Goal: Task Accomplishment & Management: Manage account settings

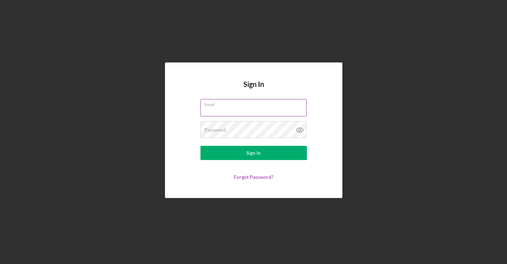
click at [245, 109] on input "Email" at bounding box center [254, 107] width 106 height 17
type input "[EMAIL_ADDRESS][DOMAIN_NAME]"
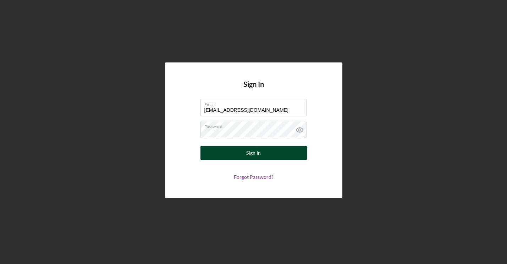
click at [251, 153] on div "Sign In" at bounding box center [253, 153] width 15 height 14
click at [257, 154] on div "Sign In" at bounding box center [253, 153] width 15 height 14
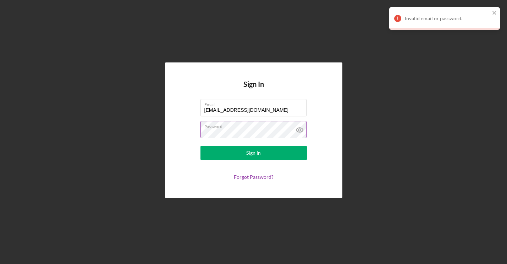
click at [302, 132] on icon at bounding box center [300, 130] width 18 height 18
click at [200, 131] on form "Email [EMAIL_ADDRESS][DOMAIN_NAME] Password Sign In Forgot Password?" at bounding box center [254, 139] width 142 height 81
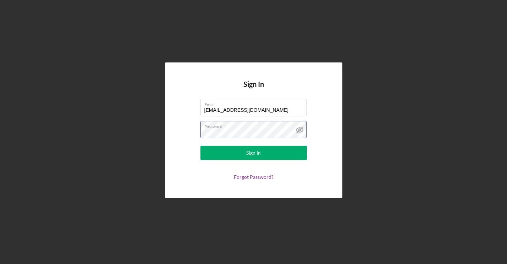
click at [201, 146] on button "Sign In" at bounding box center [254, 153] width 106 height 14
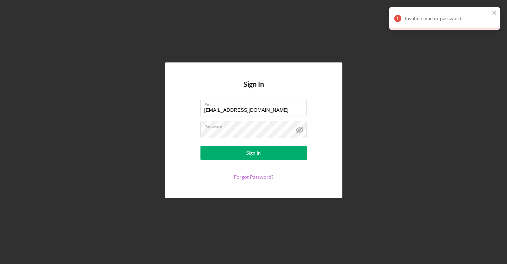
click at [249, 176] on link "Forgot Password?" at bounding box center [254, 177] width 40 height 6
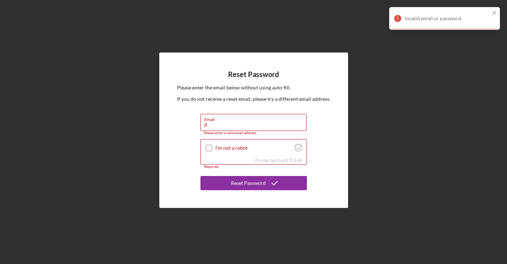
type input "[EMAIL_ADDRESS][DOMAIN_NAME]"
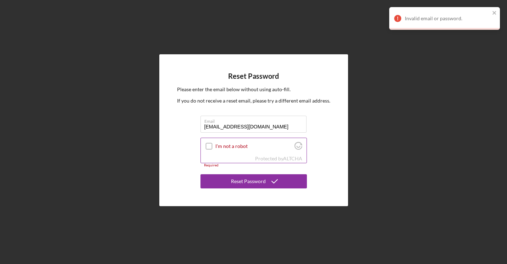
click at [204, 144] on div "I'm not a robot" at bounding box center [254, 146] width 106 height 17
click at [208, 148] on input "I'm not a robot" at bounding box center [209, 146] width 6 height 6
checkbox input "true"
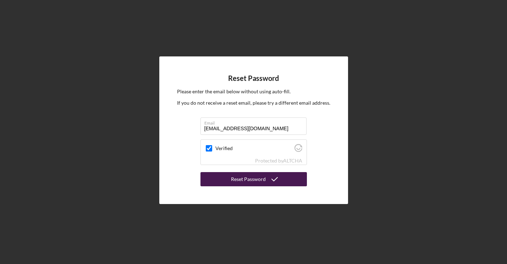
click at [256, 180] on div "Reset Password" at bounding box center [248, 179] width 35 height 14
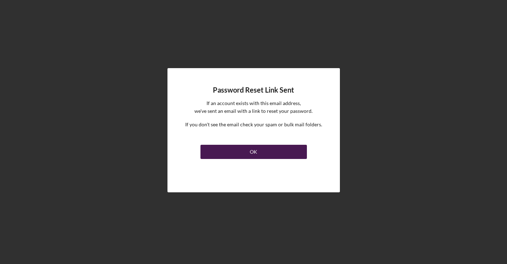
click at [253, 151] on div "OK" at bounding box center [253, 152] width 7 height 14
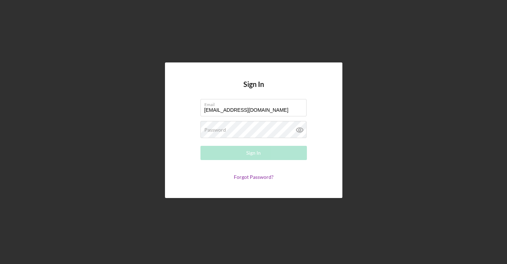
type input "[EMAIL_ADDRESS][DOMAIN_NAME]"
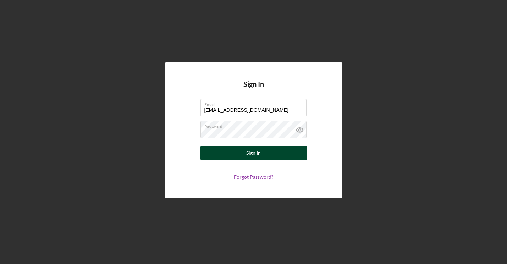
click at [253, 150] on div "Sign In" at bounding box center [253, 153] width 15 height 14
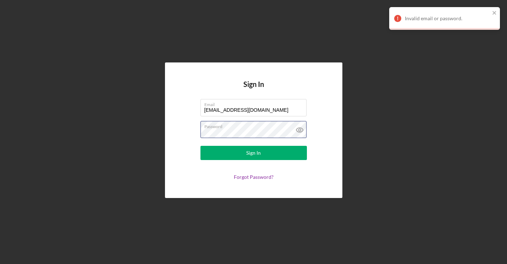
click at [193, 134] on form "Email [EMAIL_ADDRESS][DOMAIN_NAME] Password Sign In Forgot Password?" at bounding box center [254, 139] width 142 height 81
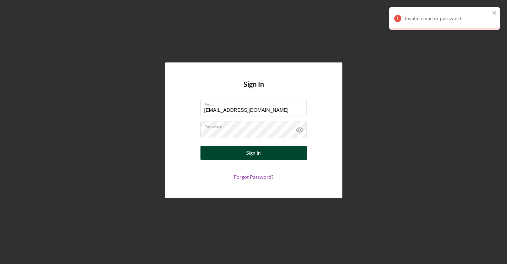
drag, startPoint x: 245, startPoint y: 156, endPoint x: 237, endPoint y: 158, distance: 7.7
click at [244, 156] on button "Sign In" at bounding box center [254, 153] width 106 height 14
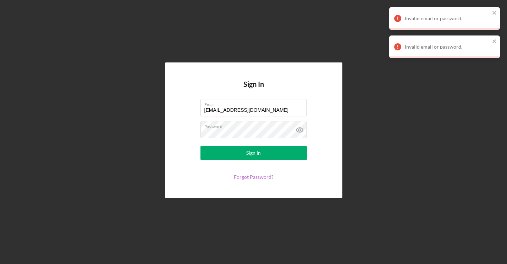
click at [253, 179] on link "Forgot Password?" at bounding box center [254, 177] width 40 height 6
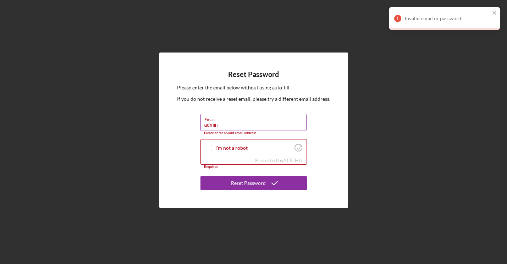
type input "[EMAIL_ADDRESS][DOMAIN_NAME]"
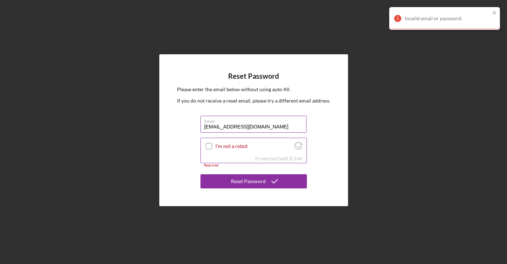
click at [208, 147] on input "I'm not a robot" at bounding box center [209, 146] width 6 height 6
checkbox input "true"
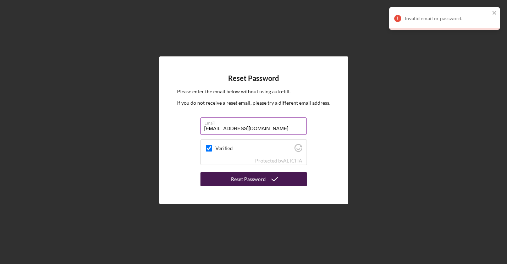
click at [255, 179] on div "Reset Password" at bounding box center [248, 179] width 35 height 14
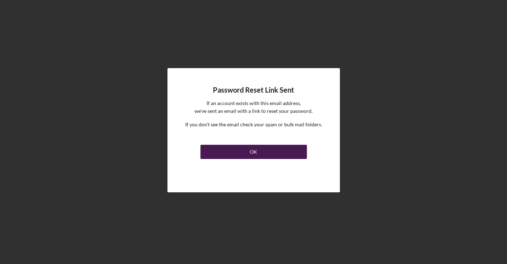
click at [257, 150] on div "OK" at bounding box center [253, 152] width 7 height 14
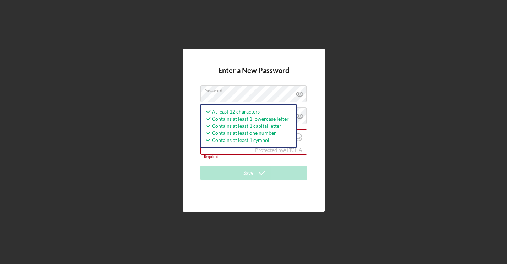
click at [317, 126] on div "Enter a New Password Password At least 12 characters Contains at least 1 lowerc…" at bounding box center [254, 130] width 142 height 163
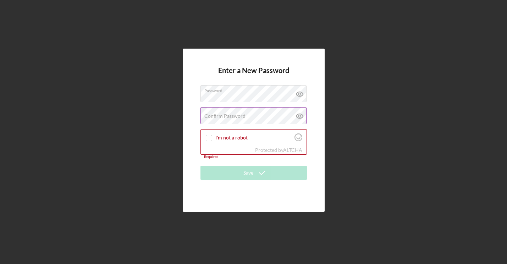
click at [238, 115] on label "Confirm Password" at bounding box center [224, 116] width 41 height 6
click at [207, 136] on input "I'm not a robot" at bounding box center [209, 138] width 6 height 6
checkbox input "true"
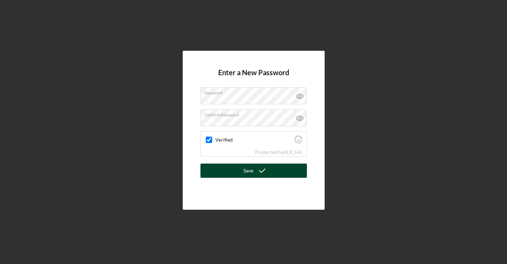
click at [245, 170] on div "Save" at bounding box center [248, 171] width 10 height 14
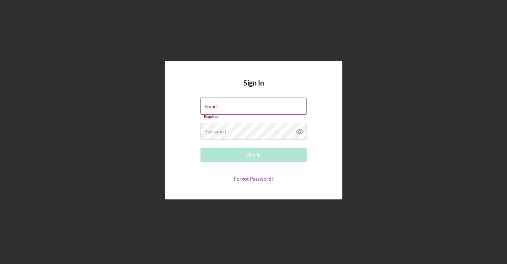
type input "[EMAIL_ADDRESS][DOMAIN_NAME]"
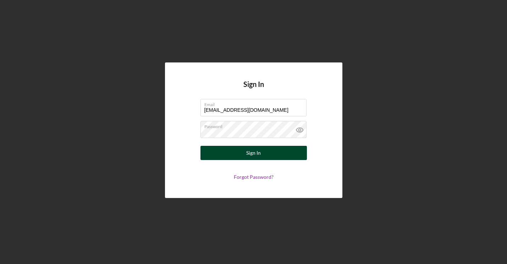
click at [254, 157] on div "Sign In" at bounding box center [253, 153] width 15 height 14
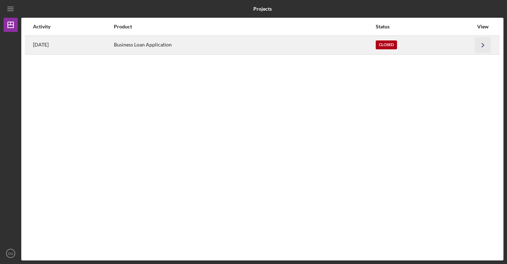
click at [483, 45] on polyline "button" at bounding box center [483, 45] width 2 height 4
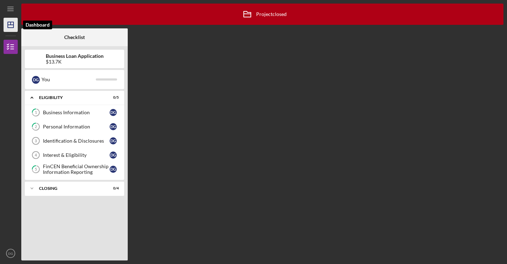
click at [14, 29] on icon "Icon/Dashboard" at bounding box center [11, 25] width 18 height 18
